Goal: Transaction & Acquisition: Book appointment/travel/reservation

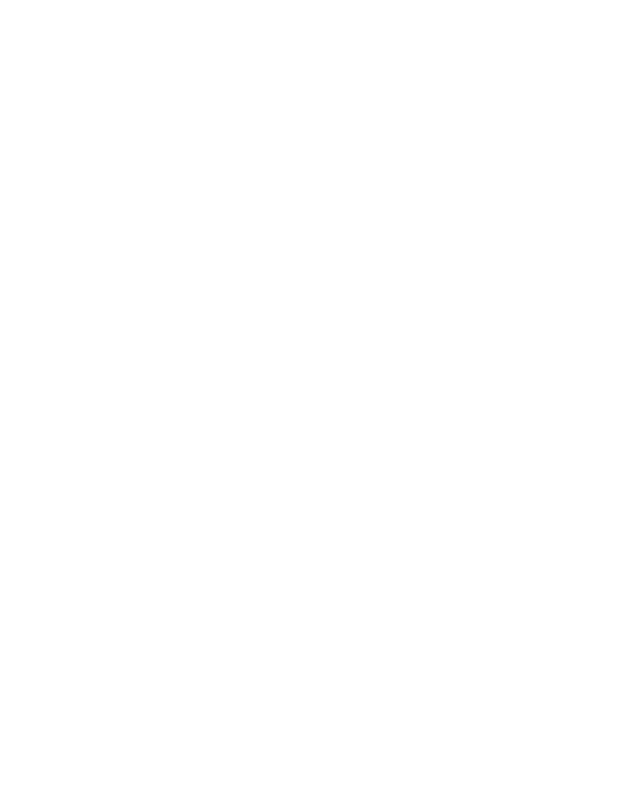
click at [87, 600] on div "Anreise" at bounding box center [60, 586] width 81 height 27
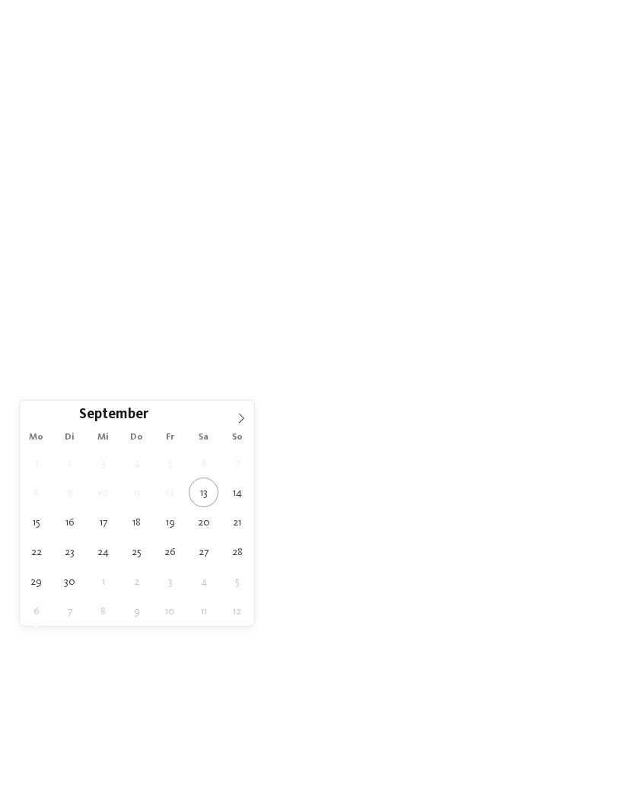
type div "[DATE]"
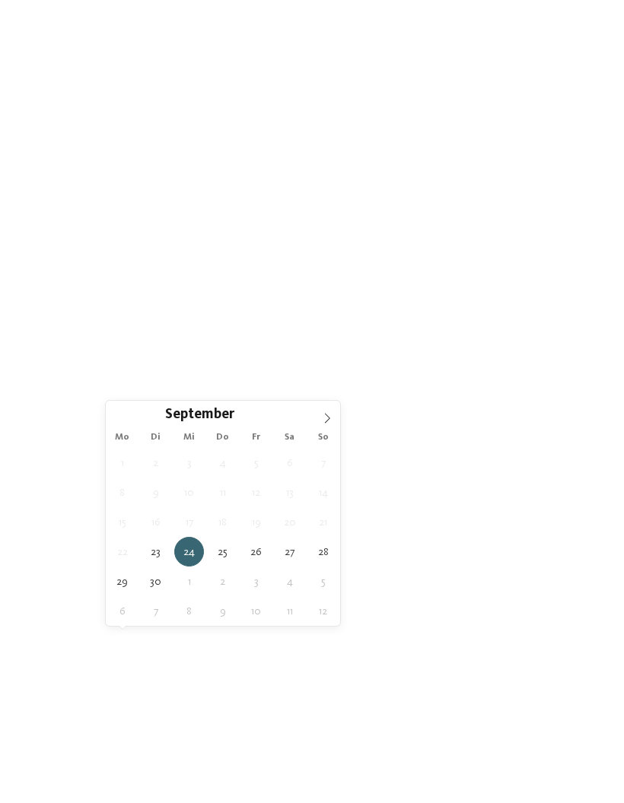
type div "[DATE]"
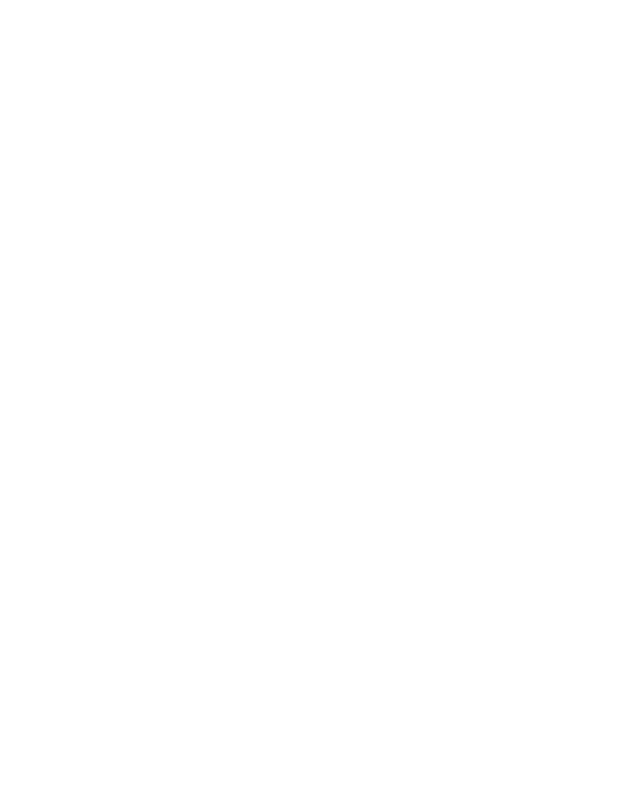
click at [255, 592] on div "Region" at bounding box center [232, 586] width 51 height 12
click at [406, 349] on div at bounding box center [403, 356] width 15 height 15
click at [405, 380] on div at bounding box center [403, 387] width 15 height 15
click at [405, 410] on div at bounding box center [403, 417] width 15 height 15
click at [380, 486] on div "übernehmen" at bounding box center [312, 501] width 198 height 30
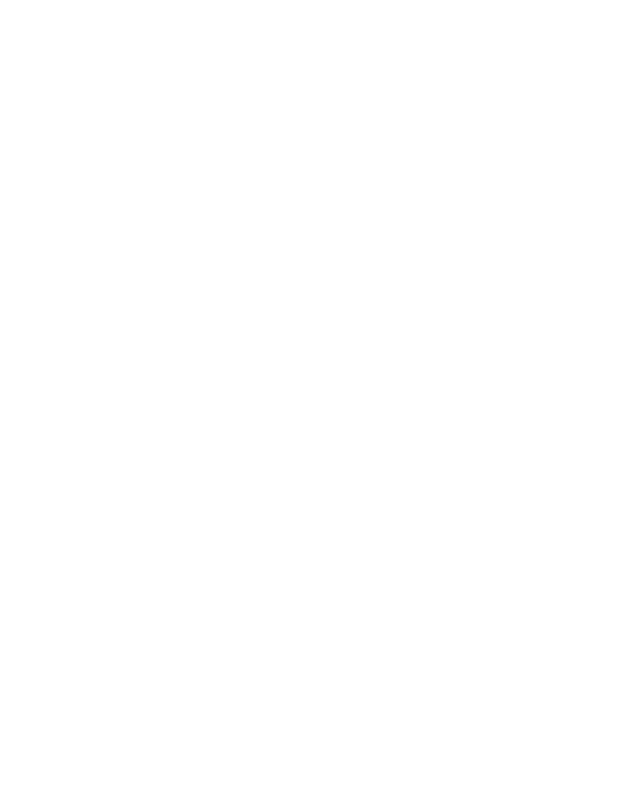
click at [358, 592] on div "Meine Wünsche" at bounding box center [325, 586] width 67 height 12
click at [129, 673] on div "übernehmen" at bounding box center [311, 688] width 441 height 30
click at [568, 600] on link "Hotel finden" at bounding box center [563, 586] width 81 height 27
click at [587, 244] on icon at bounding box center [593, 257] width 33 height 27
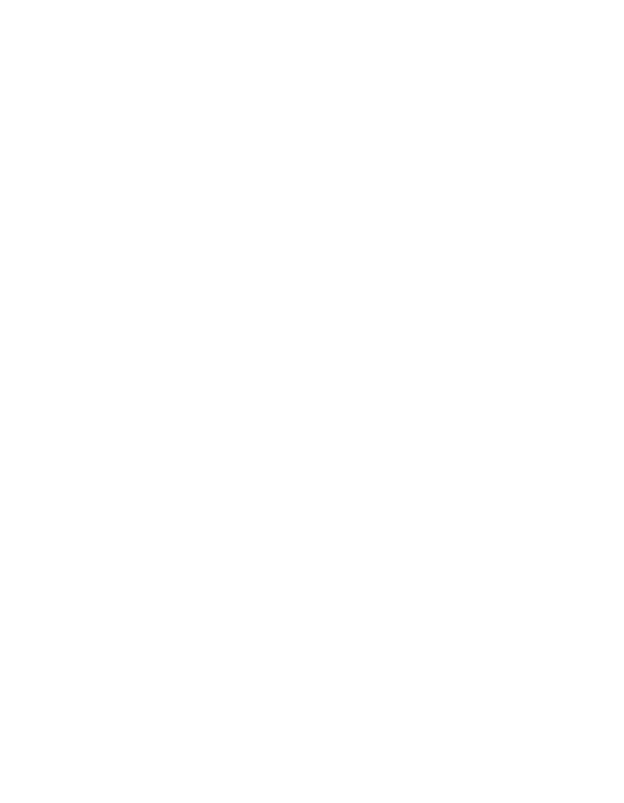
click at [518, 489] on h4 "Familienresidence & Suiten Das Grafenstein ****ˢ" at bounding box center [456, 509] width 243 height 40
click at [498, 686] on div at bounding box center [457, 763] width 274 height 154
click at [99, 370] on img at bounding box center [312, 243] width 624 height 351
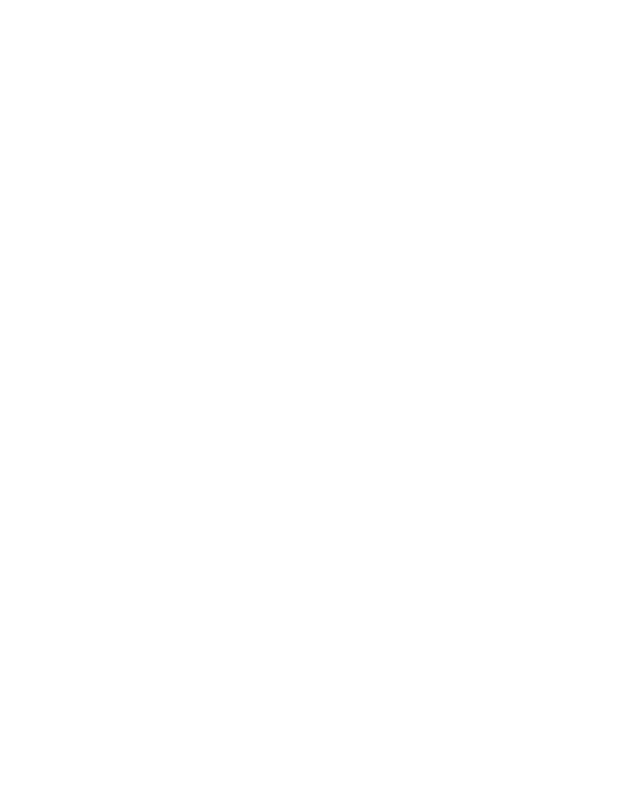
click at [162, 584] on img at bounding box center [171, 574] width 282 height 228
click at [561, 411] on icon at bounding box center [560, 412] width 42 height 34
click at [577, 402] on icon at bounding box center [560, 412] width 42 height 34
click at [593, 56] on icon at bounding box center [593, 56] width 33 height 27
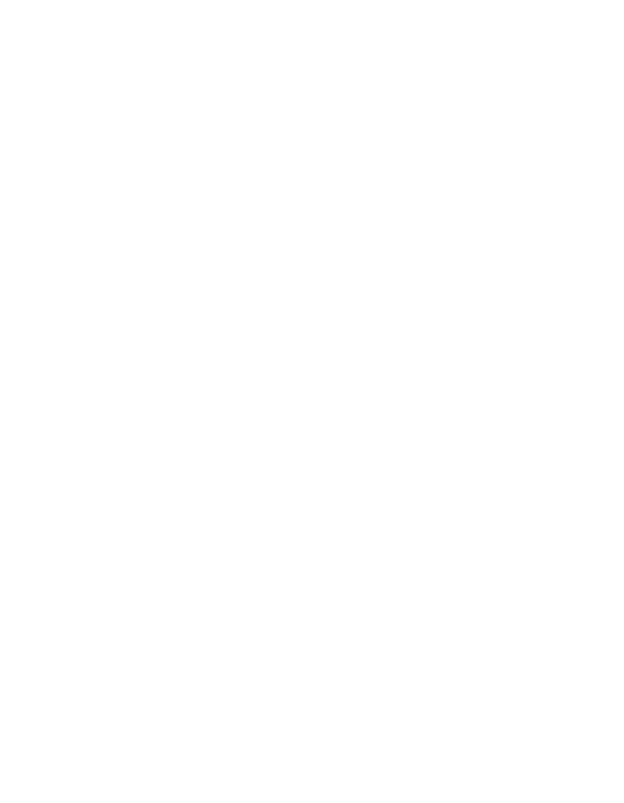
click at [598, 508] on icon at bounding box center [594, 512] width 42 height 34
click at [595, 511] on icon at bounding box center [594, 512] width 42 height 34
click at [595, 507] on icon at bounding box center [594, 512] width 42 height 34
click at [592, 507] on icon at bounding box center [594, 512] width 42 height 34
click at [591, 499] on icon at bounding box center [594, 512] width 42 height 34
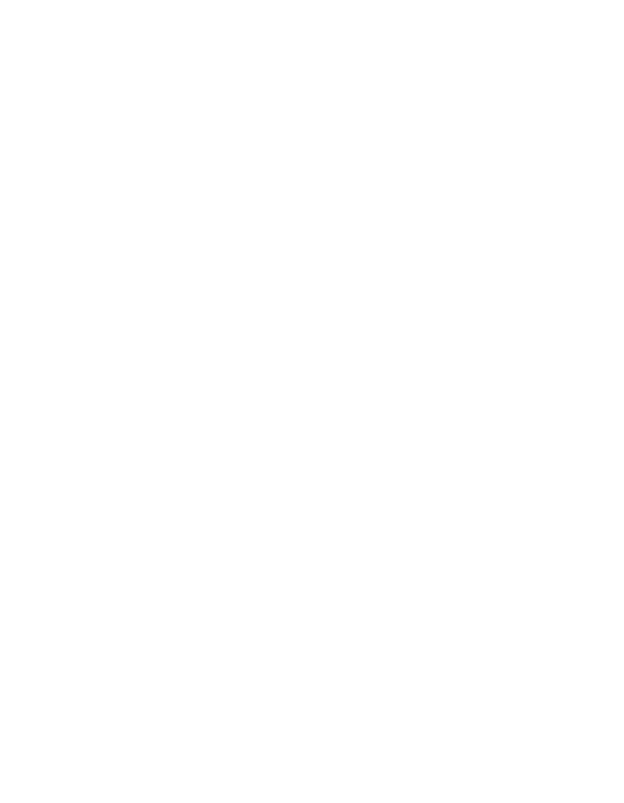
click at [598, 510] on icon at bounding box center [594, 512] width 42 height 34
click at [387, 30] on span "Impressionen" at bounding box center [377, 34] width 62 height 11
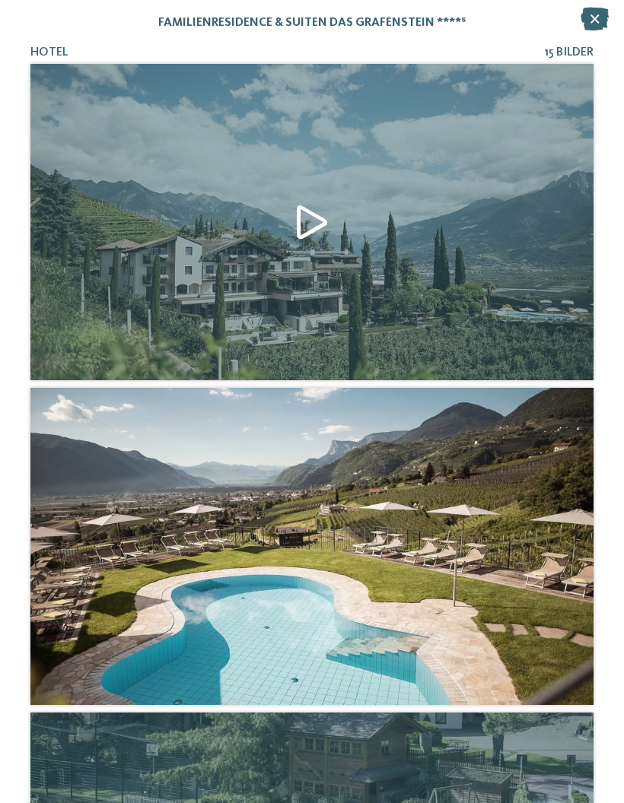
scroll to position [0, 0]
click at [590, 8] on icon at bounding box center [595, 19] width 28 height 23
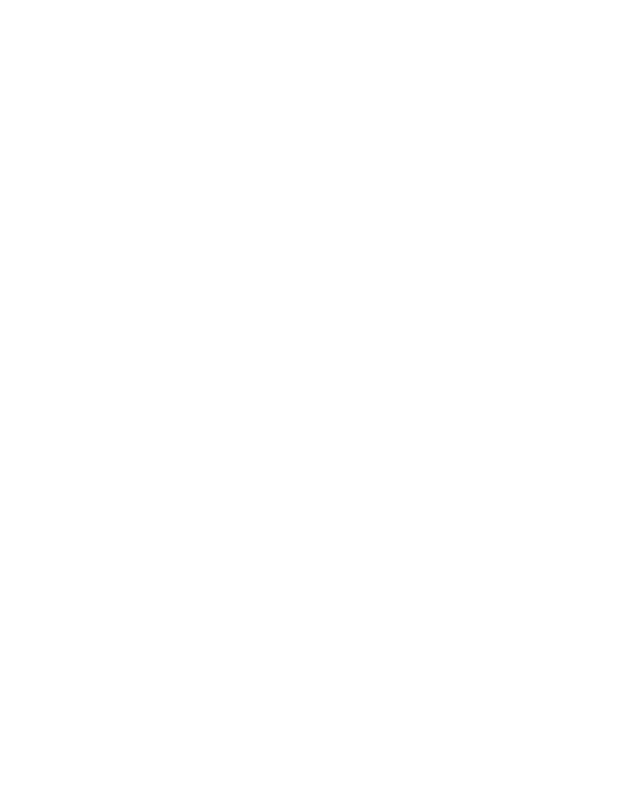
click at [112, 320] on img at bounding box center [312, 243] width 624 height 351
click at [30, 92] on icon at bounding box center [33, 99] width 37 height 30
click at [80, 527] on div "Last Minute" at bounding box center [167, 510] width 274 height 154
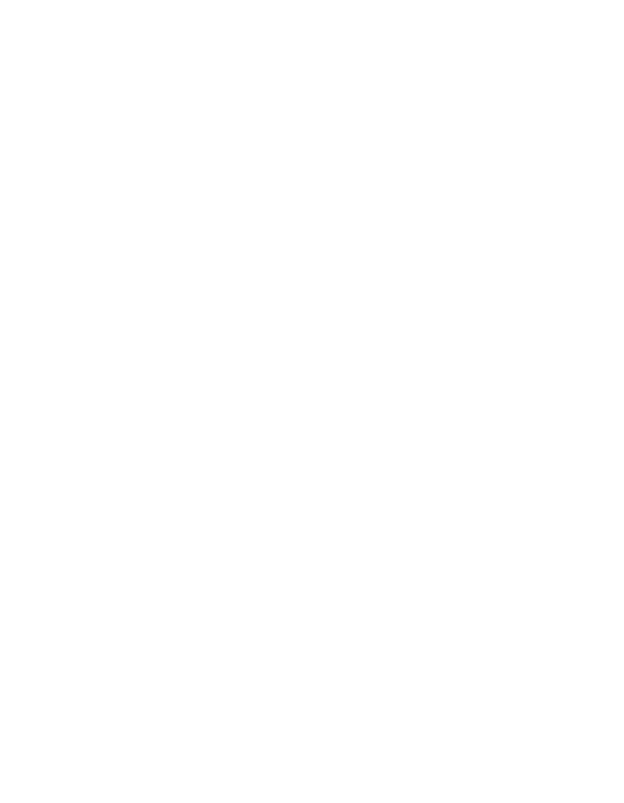
click at [101, 473] on div at bounding box center [167, 505] width 274 height 154
click at [578, 33] on img at bounding box center [586, 34] width 76 height 38
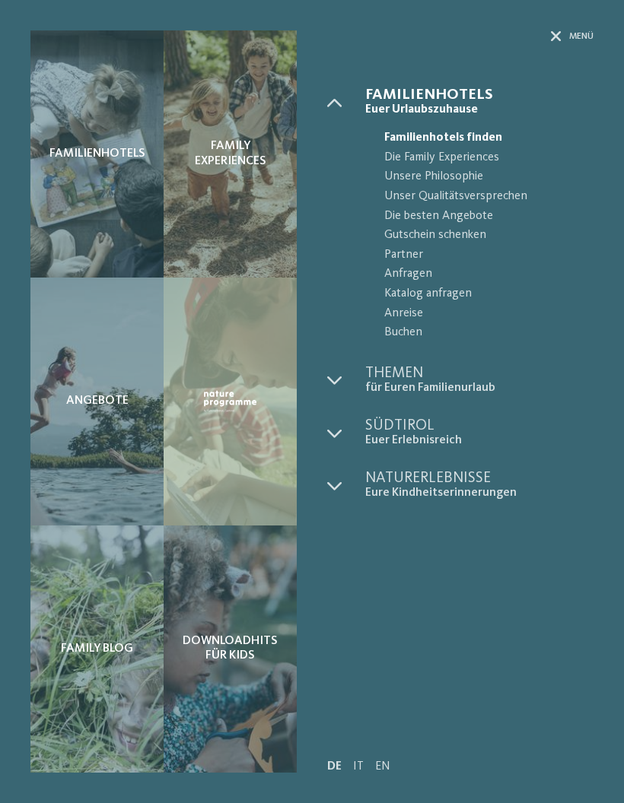
click at [569, 37] on span "Menü" at bounding box center [581, 36] width 24 height 13
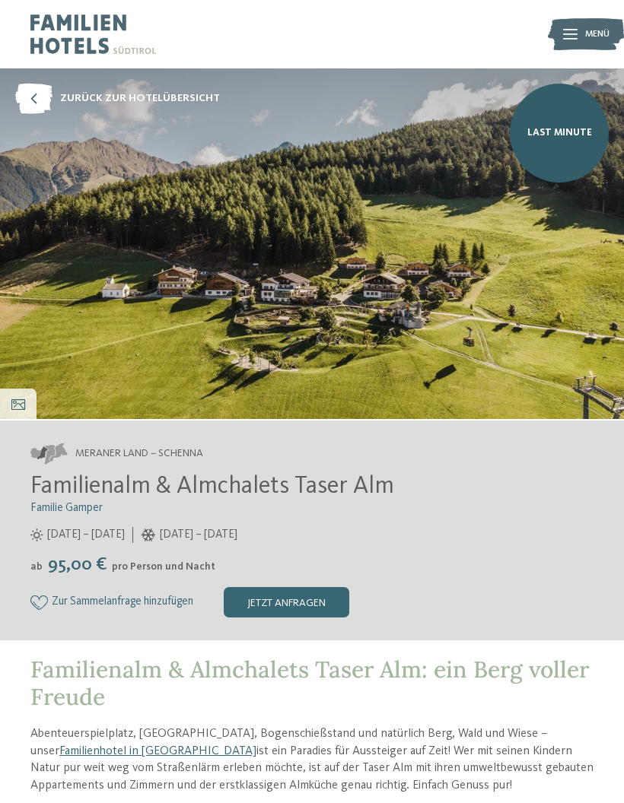
click at [577, 30] on img at bounding box center [586, 34] width 76 height 38
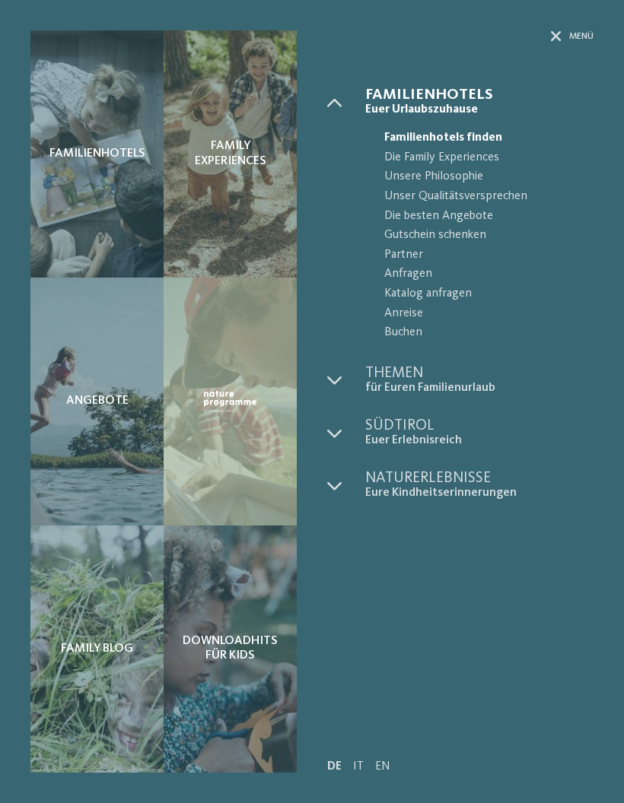
click at [336, 426] on icon at bounding box center [334, 433] width 15 height 15
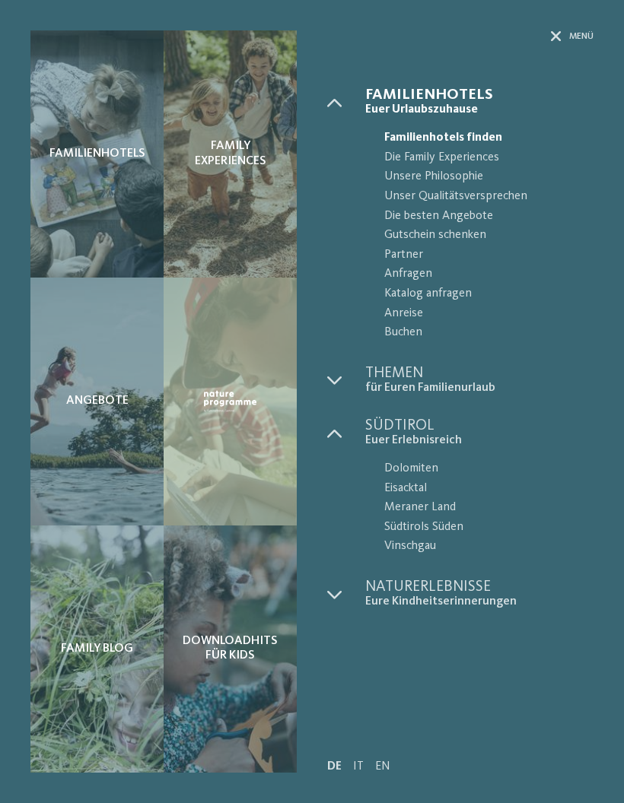
click at [347, 426] on div at bounding box center [346, 433] width 38 height 30
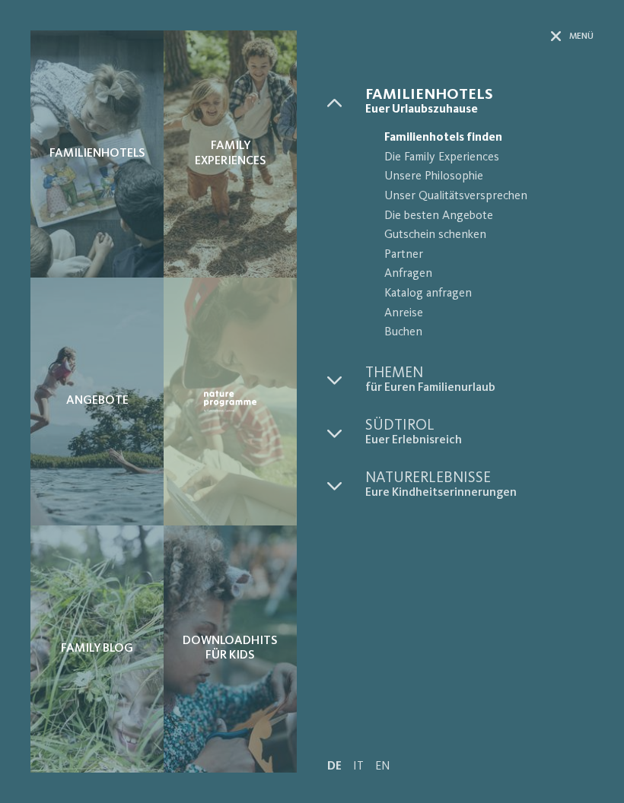
click at [572, 36] on span "Menü" at bounding box center [581, 36] width 24 height 13
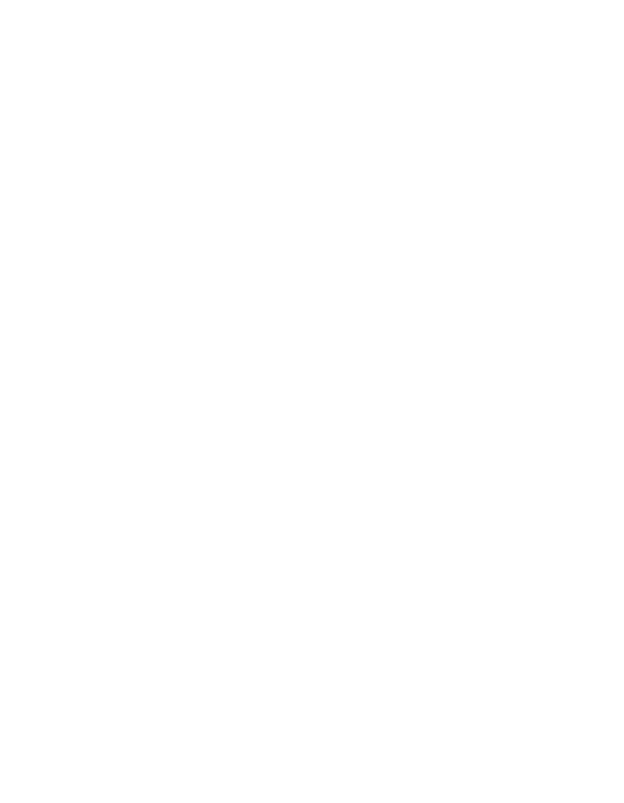
scroll to position [832, 0]
click at [91, 383] on span "[DOMAIN_NAME]" at bounding box center [97, 388] width 88 height 11
